Goal: Task Accomplishment & Management: Use online tool/utility

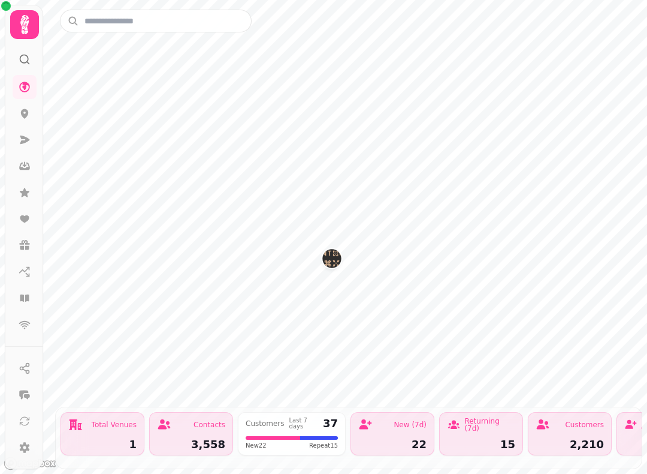
click at [34, 293] on link at bounding box center [25, 298] width 24 height 24
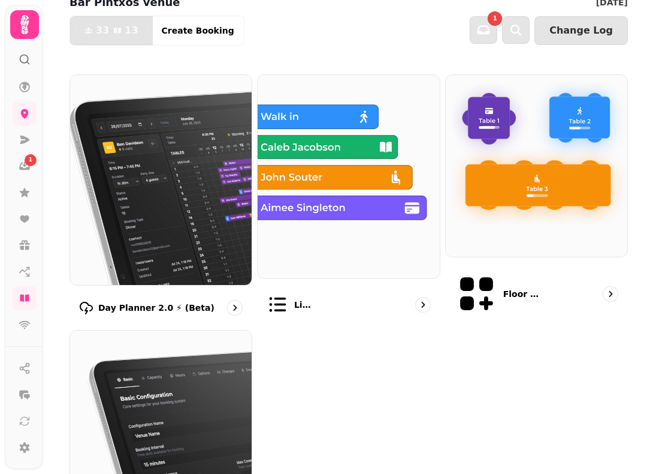
scroll to position [69, 0]
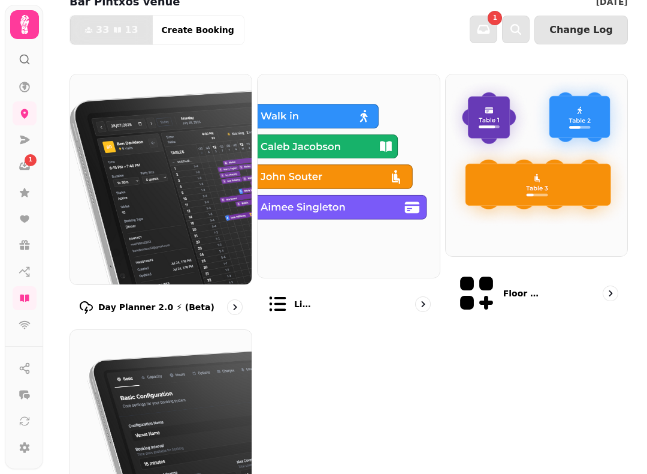
click at [137, 183] on img at bounding box center [161, 179] width 182 height 210
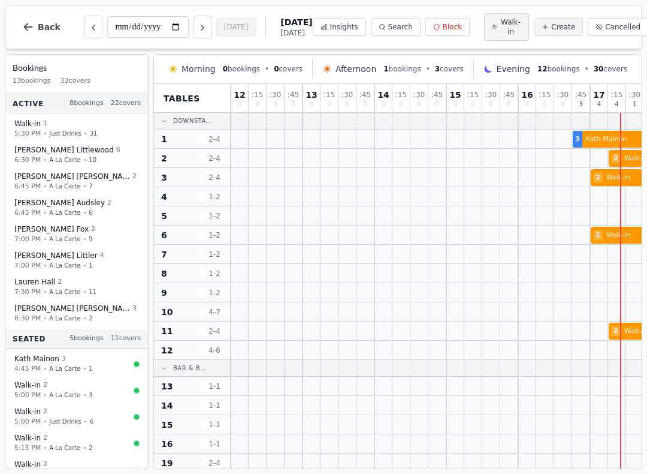
click at [40, 31] on span "Back" at bounding box center [49, 27] width 23 height 8
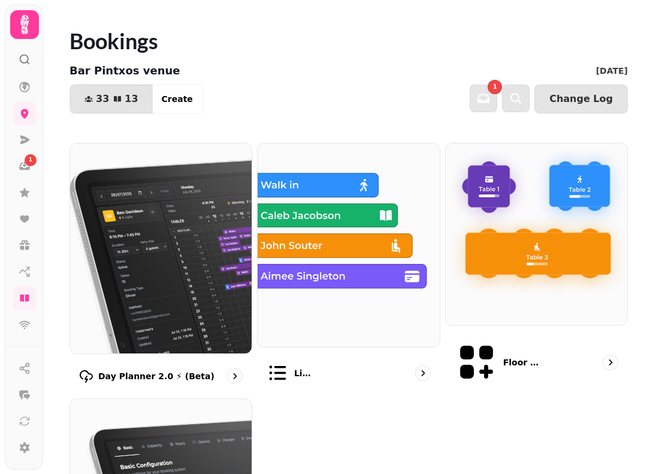
click at [334, 237] on img at bounding box center [349, 244] width 182 height 203
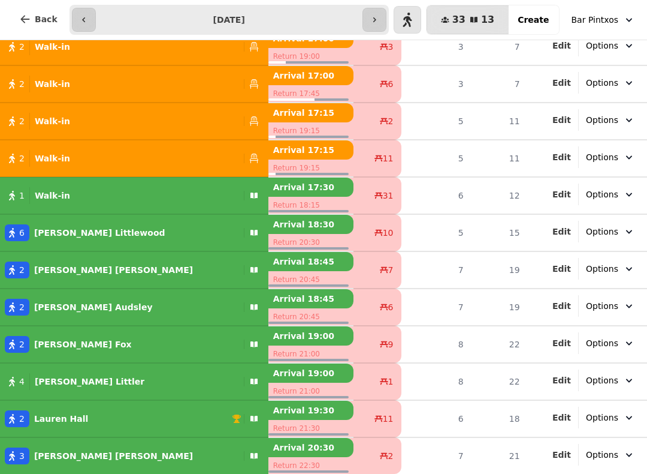
scroll to position [78, 0]
click at [28, 17] on icon "button" at bounding box center [25, 19] width 12 height 12
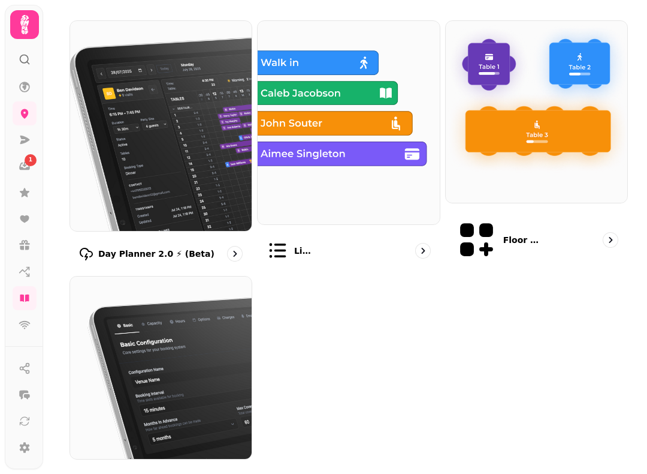
scroll to position [118, 0]
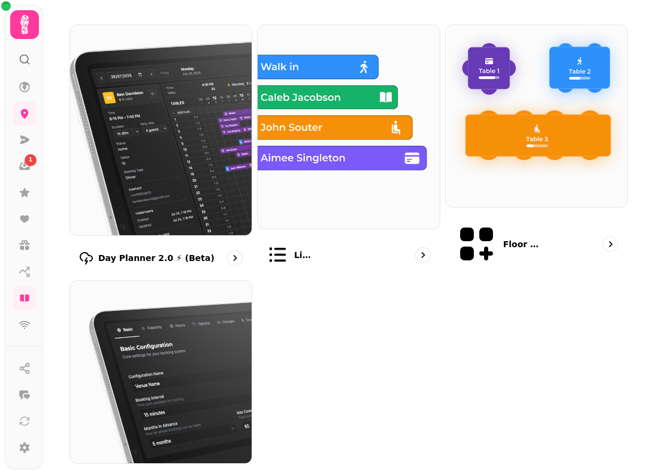
click at [168, 179] on img at bounding box center [161, 130] width 182 height 210
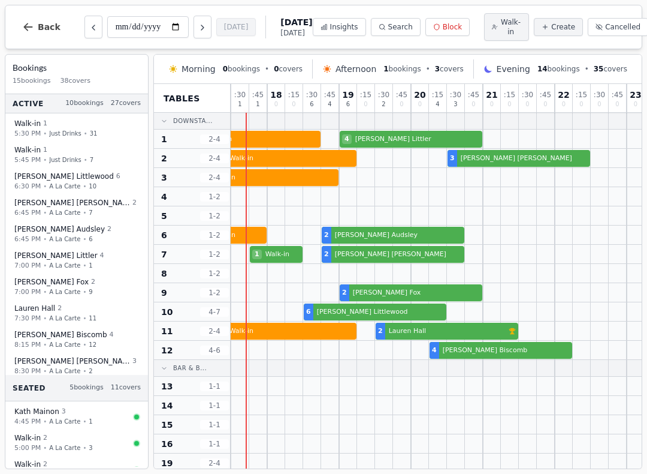
scroll to position [0, 396]
click at [486, 321] on div at bounding box center [492, 311] width 18 height 19
select select "****"
select select "*"
